Goal: Task Accomplishment & Management: Use online tool/utility

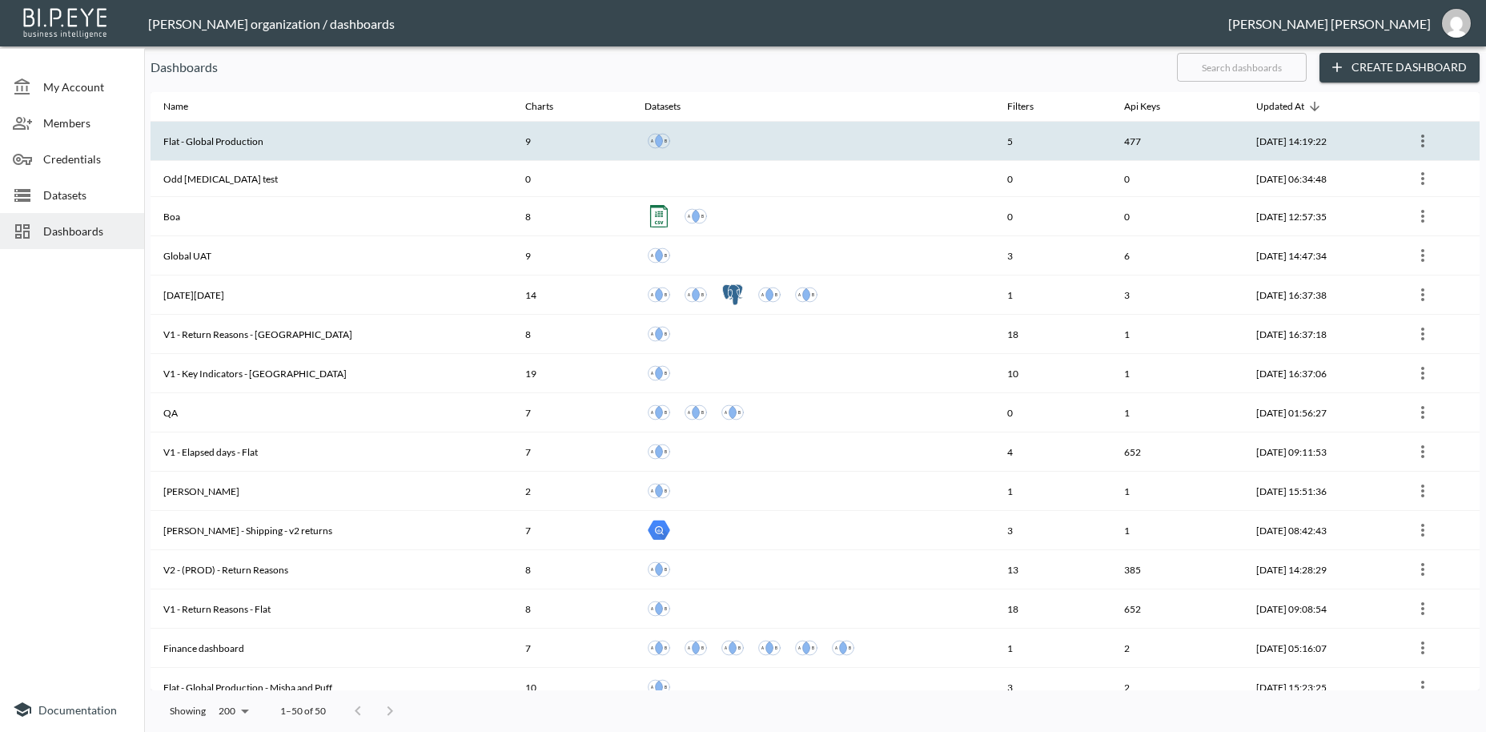
click at [225, 146] on th "Flat - Global Production" at bounding box center [331, 141] width 362 height 39
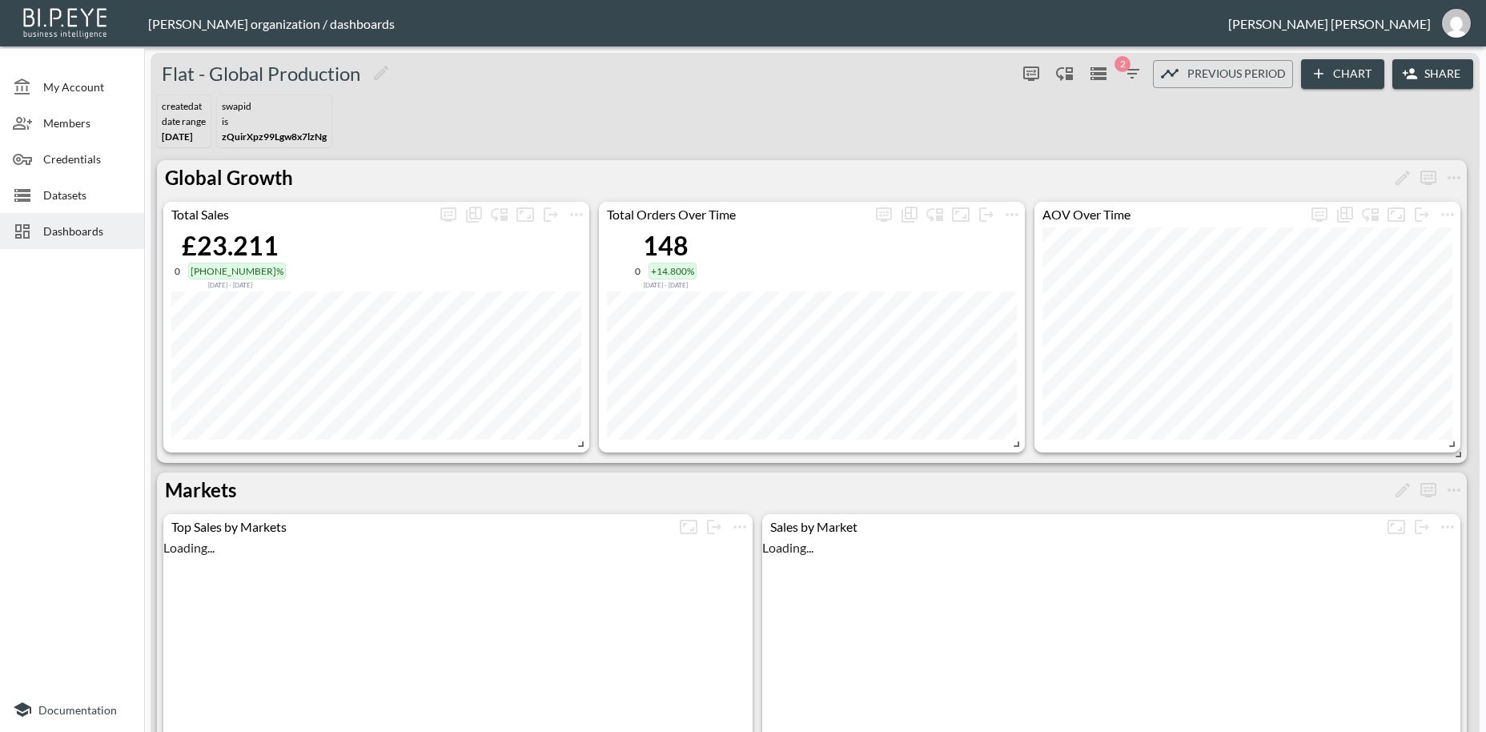
click at [1442, 74] on button "Share" at bounding box center [1432, 74] width 81 height 30
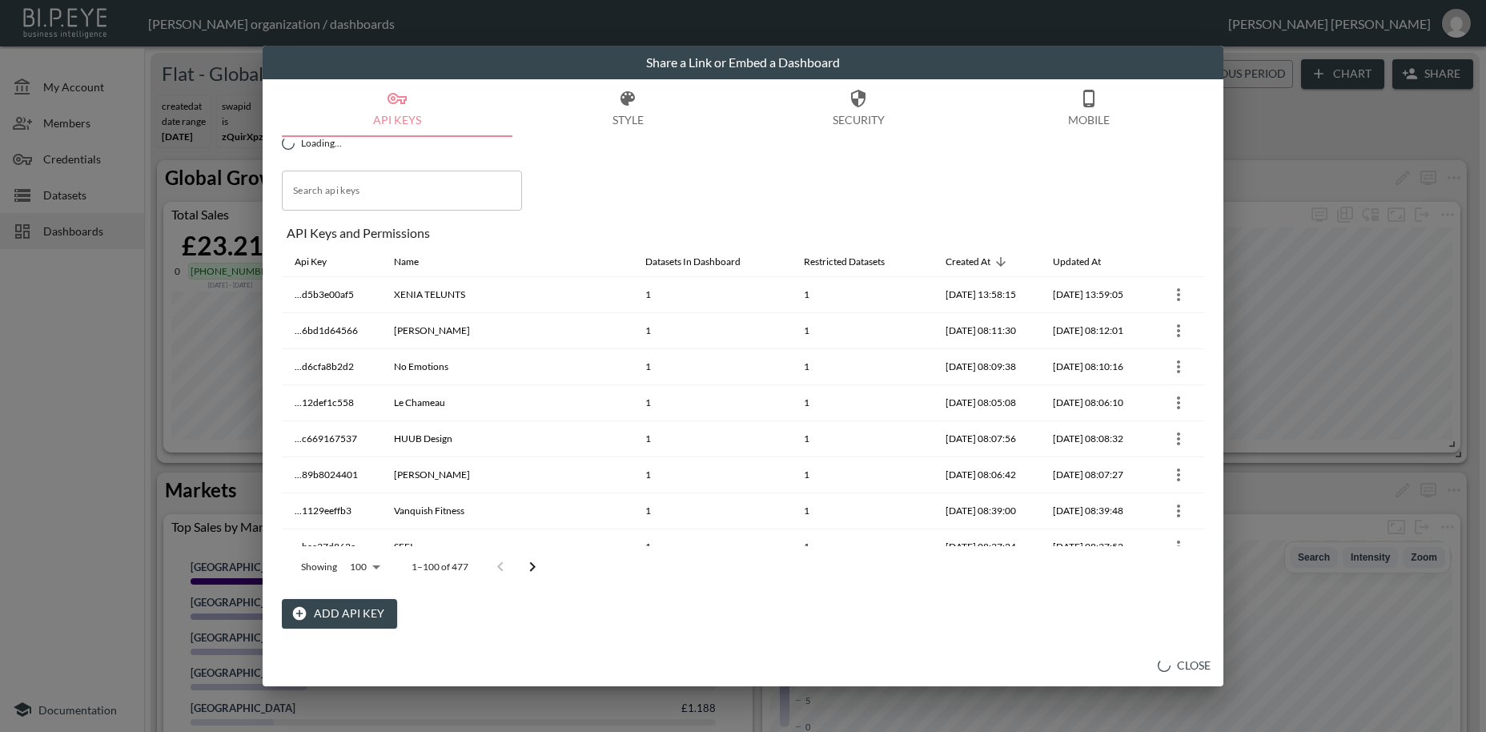
click at [351, 613] on button "Add API Key" at bounding box center [339, 614] width 115 height 30
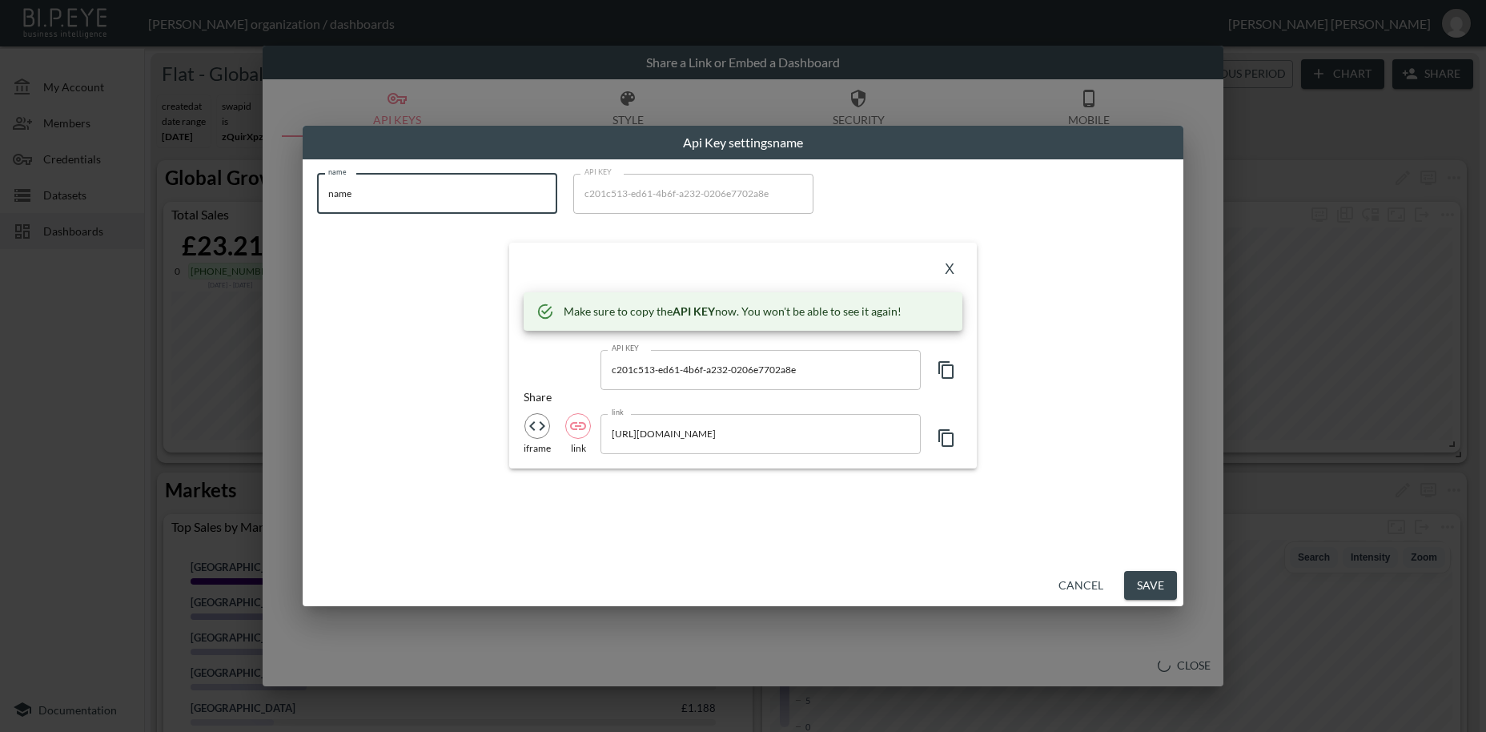
drag, startPoint x: 303, startPoint y: 193, endPoint x: 275, endPoint y: 189, distance: 27.5
click at [317, 189] on input "name" at bounding box center [437, 194] width 240 height 40
paste input "CLUB 1984"
type input "CLUB 1984"
click at [948, 374] on icon "button" at bounding box center [946, 369] width 19 height 19
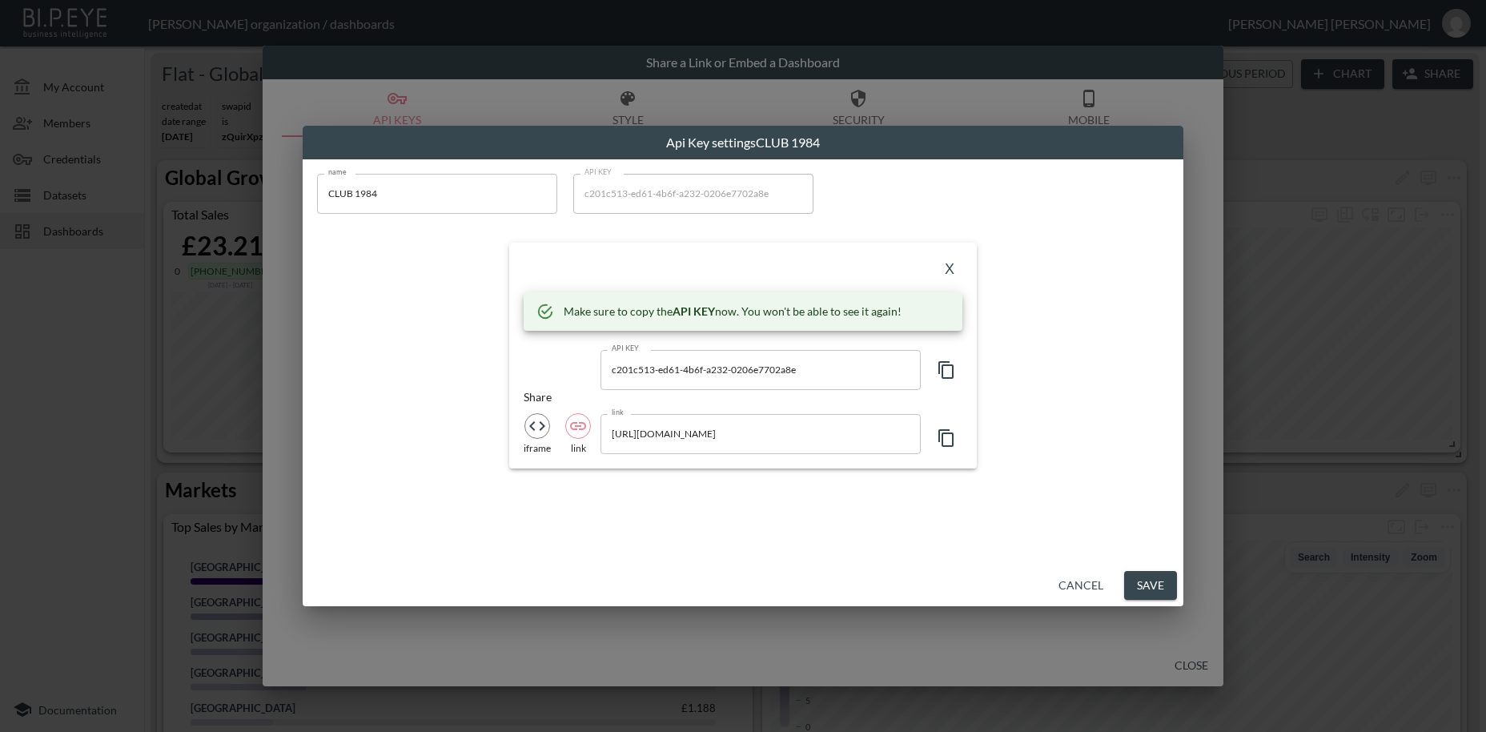
click at [948, 374] on icon "button" at bounding box center [946, 369] width 19 height 19
click at [955, 271] on button "X" at bounding box center [950, 270] width 26 height 26
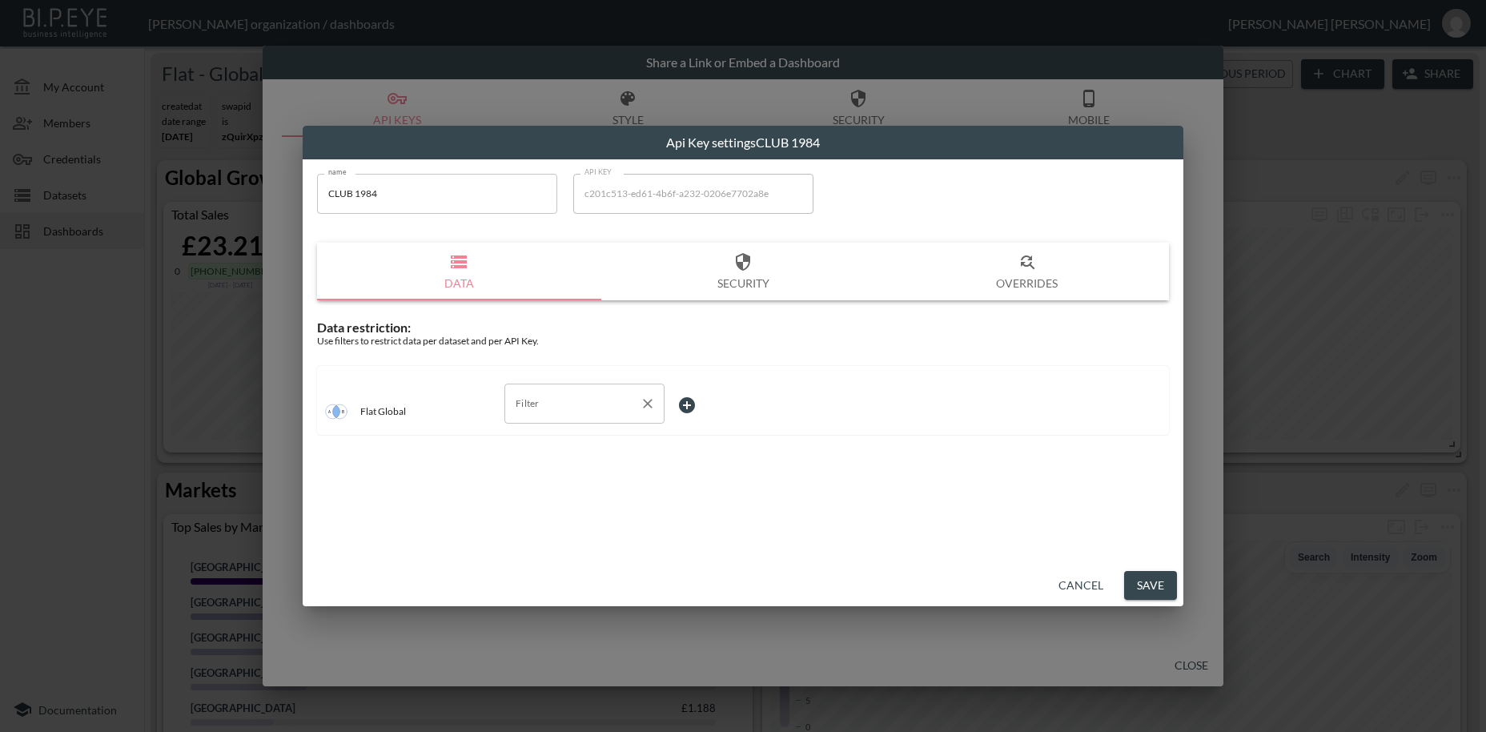
click at [532, 406] on input "Filter" at bounding box center [572, 404] width 122 height 26
click at [526, 445] on span "swapId" at bounding box center [584, 442] width 134 height 14
type input "swapId"
click at [682, 403] on body "BI.P.EYE, Interactive Analytics Dashboards - app [PERSON_NAME] organization / d…" at bounding box center [743, 366] width 1486 height 732
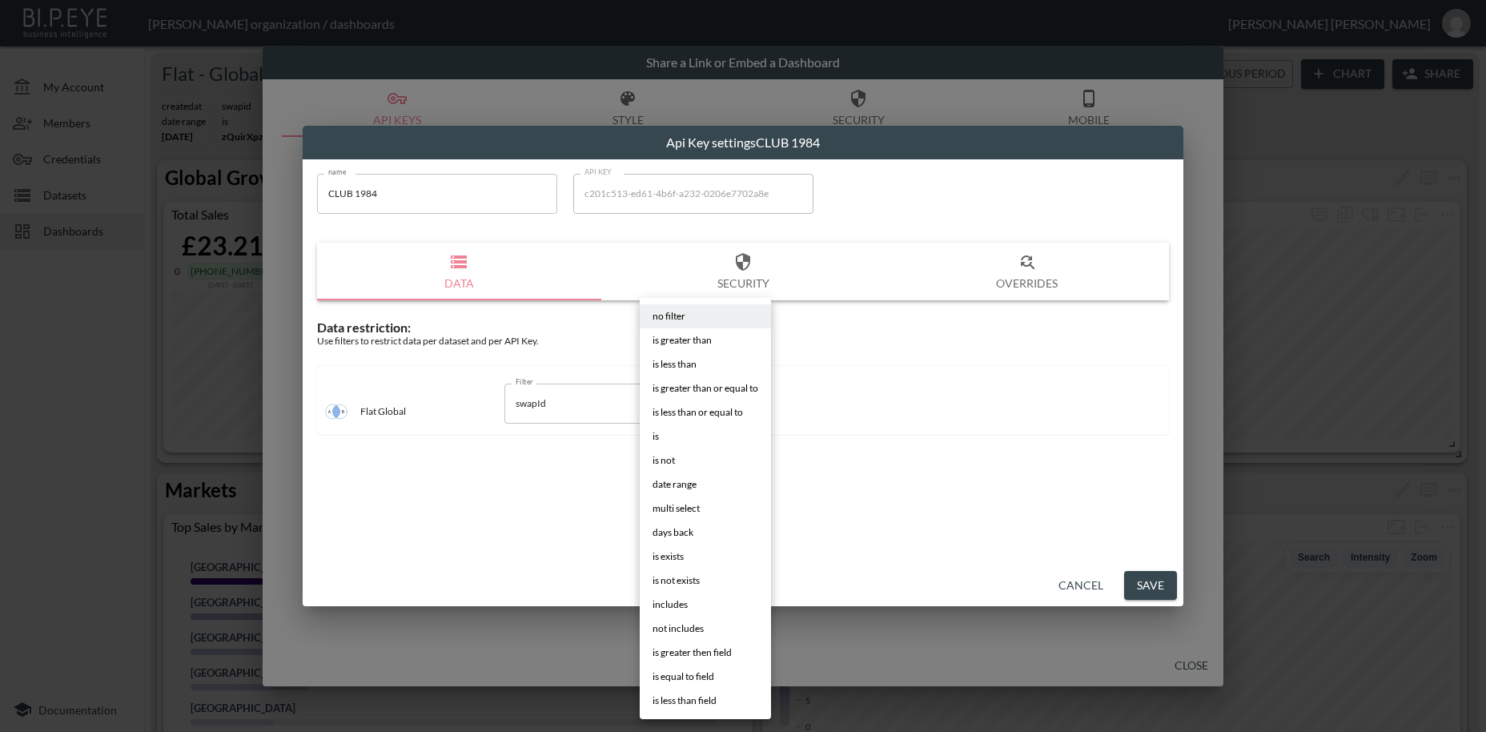
click at [655, 442] on span "is" at bounding box center [655, 436] width 6 height 14
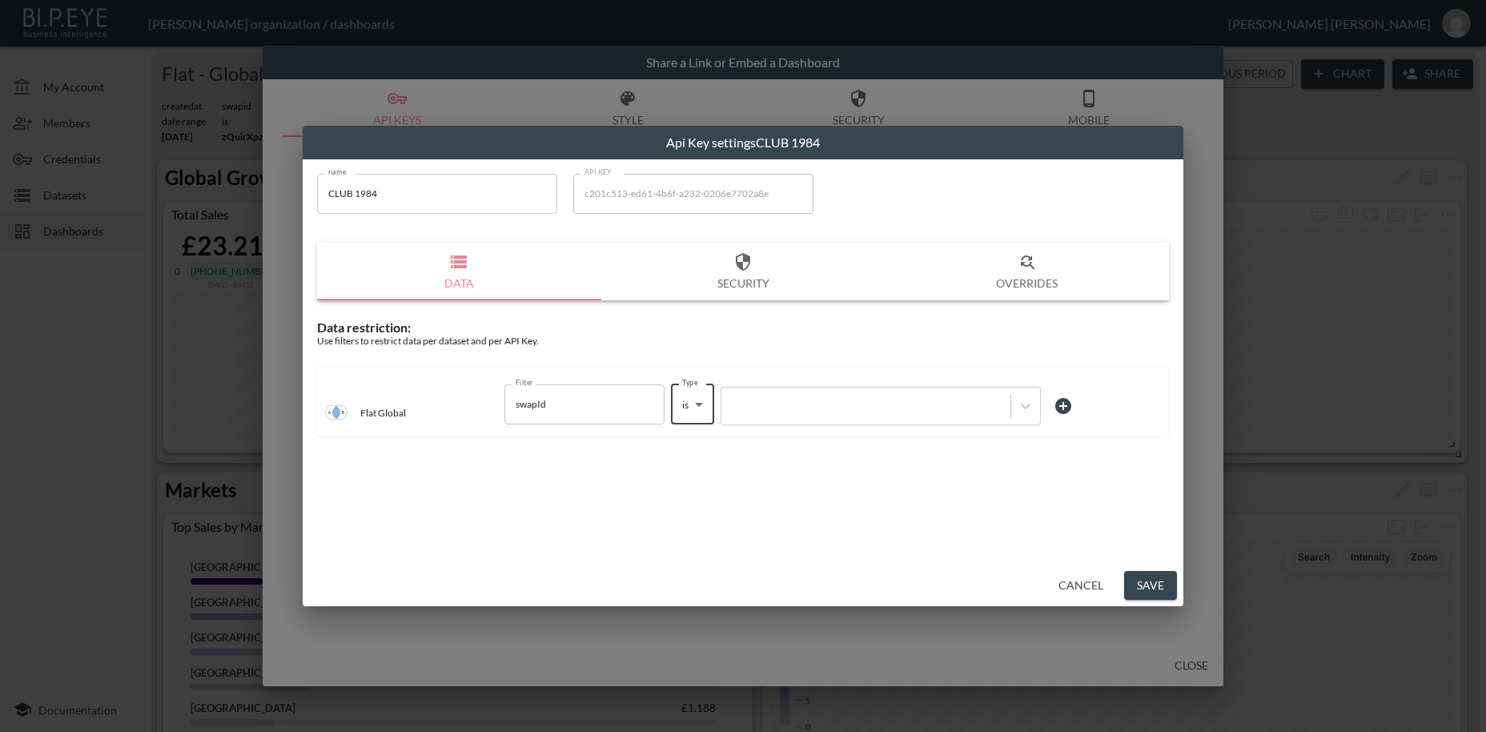
type input "is"
click at [804, 410] on div at bounding box center [865, 405] width 273 height 15
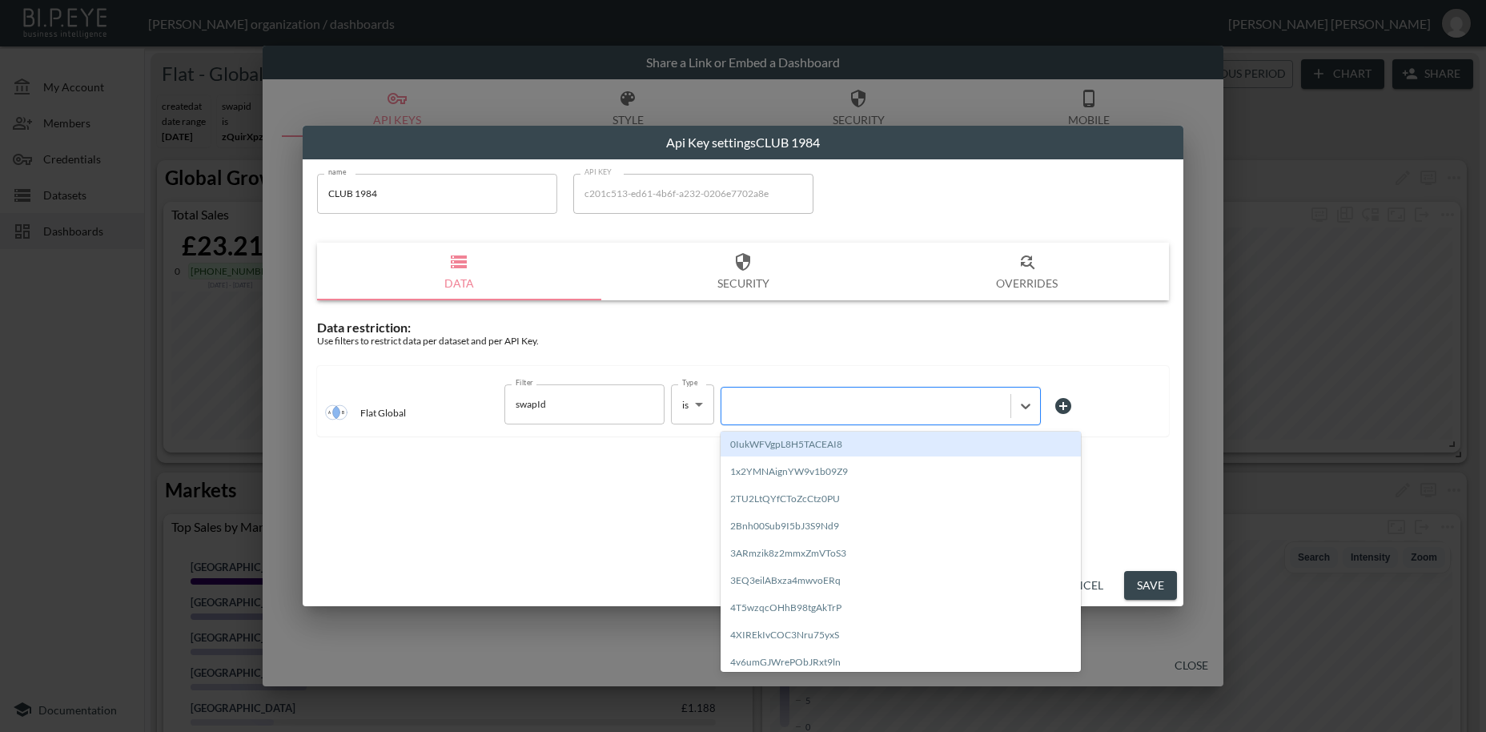
paste input "XKQQXuYOP8f00KQwZg8f"
type input "XKQQXuYOP8f00KQwZg8f"
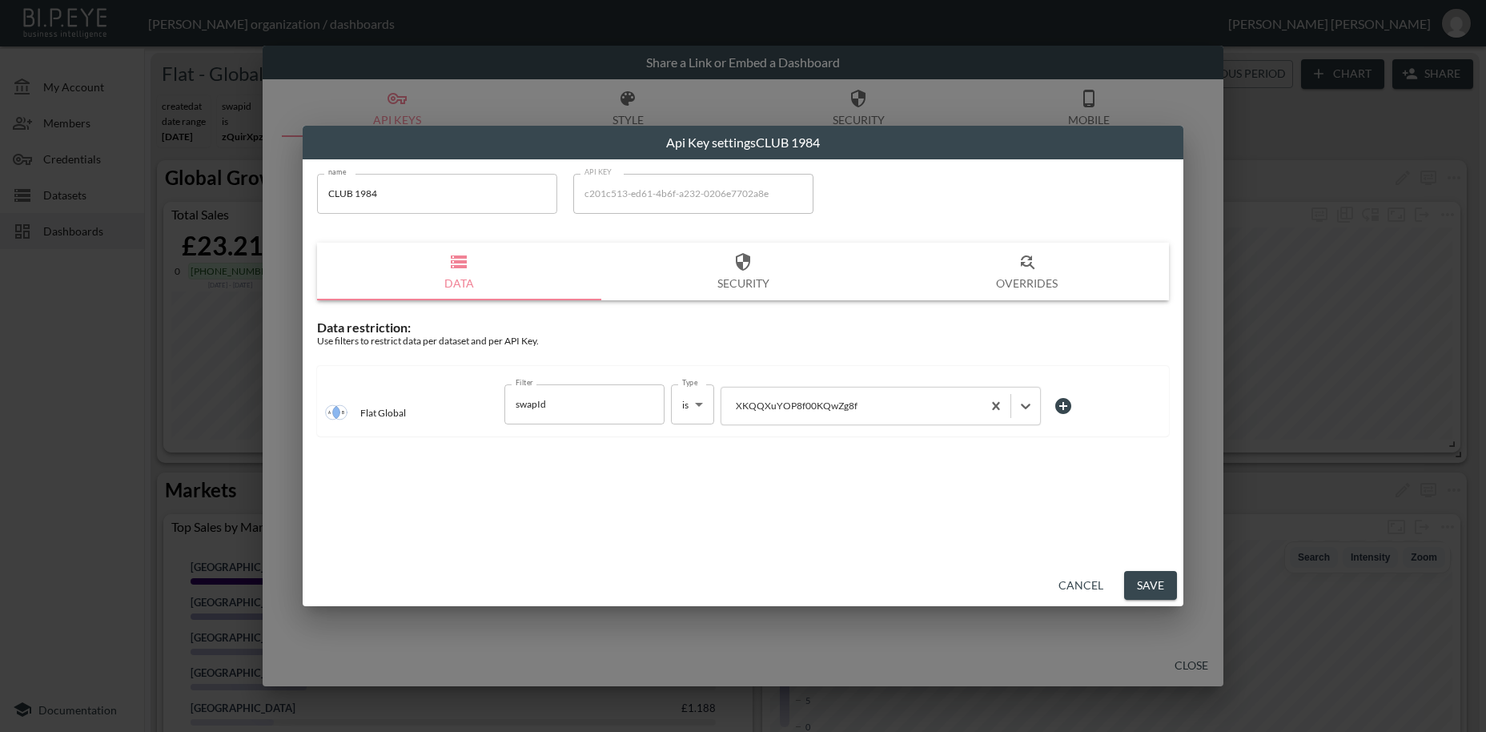
click at [1155, 580] on button "Save" at bounding box center [1150, 586] width 53 height 30
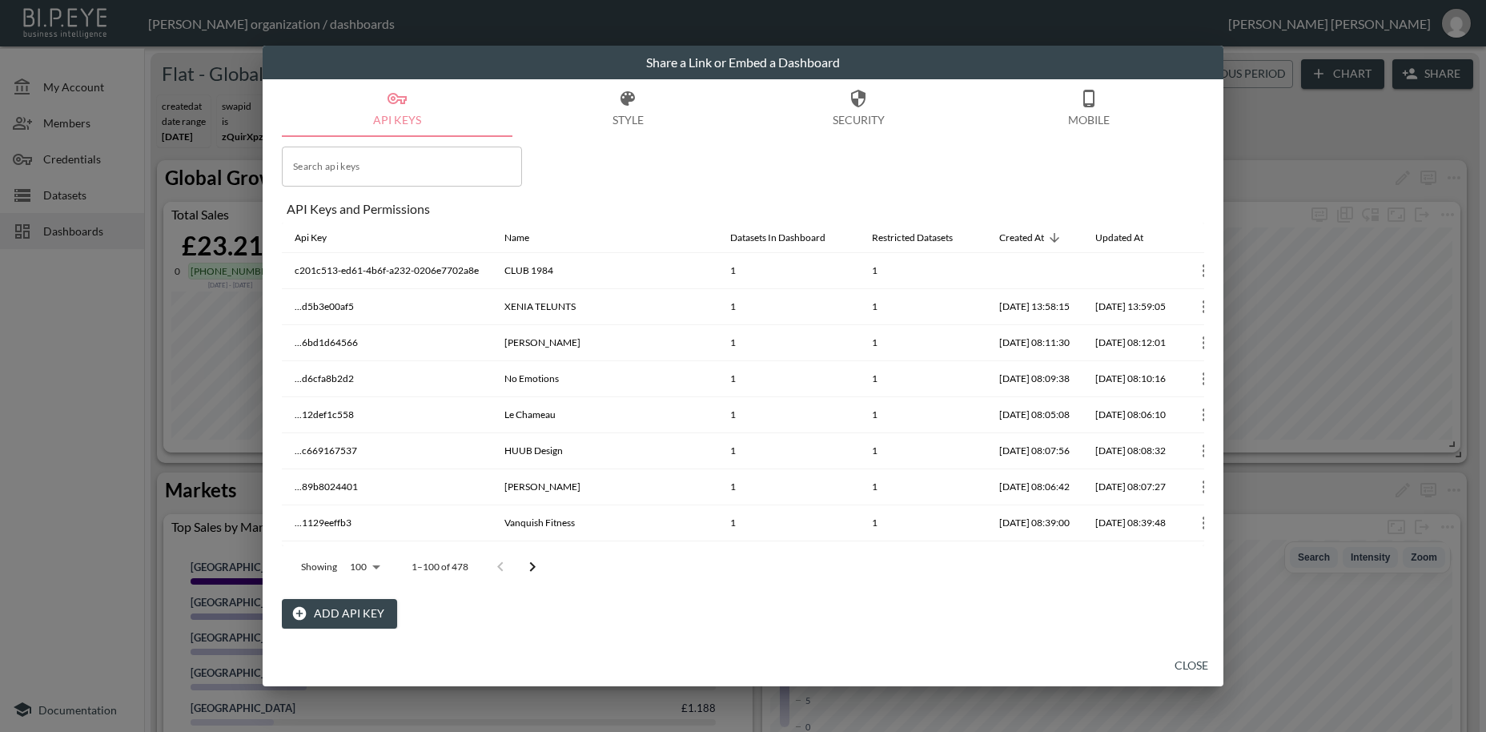
click at [350, 610] on button "Add API Key" at bounding box center [339, 614] width 115 height 30
click at [331, 619] on button "Add API Key" at bounding box center [339, 614] width 115 height 30
